Goal: Task Accomplishment & Management: Manage account settings

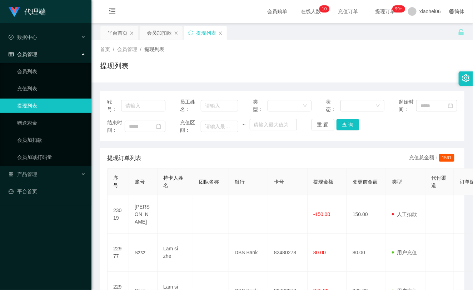
click at [41, 102] on link "提现列表" at bounding box center [51, 106] width 69 height 14
click at [27, 90] on link "充值列表" at bounding box center [51, 88] width 69 height 14
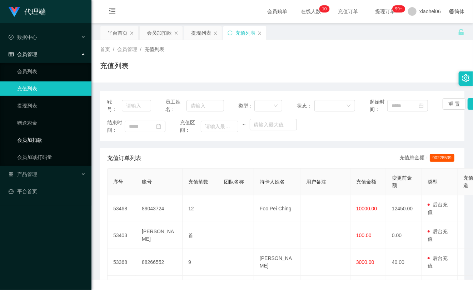
click at [33, 133] on ul "会员列表 充值列表 提现列表 赠送彩金 会员加扣款 会员加减打码量" at bounding box center [46, 114] width 92 height 103
click at [36, 127] on link "赠送彩金" at bounding box center [51, 123] width 69 height 14
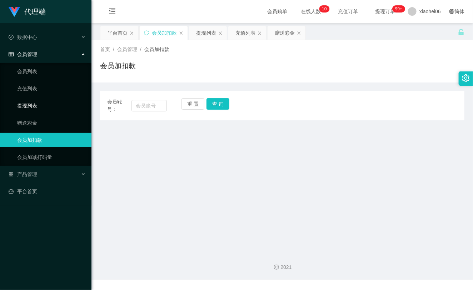
drag, startPoint x: 49, startPoint y: 111, endPoint x: 49, endPoint y: 104, distance: 6.8
click at [49, 111] on link "提现列表" at bounding box center [51, 106] width 69 height 14
